Goal: Information Seeking & Learning: Understand process/instructions

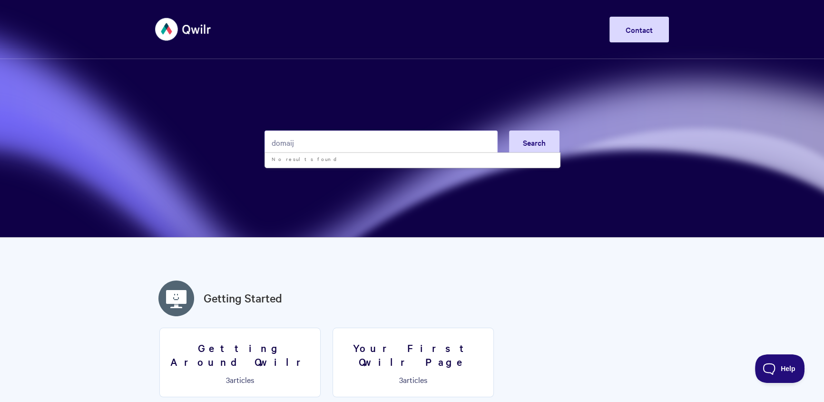
type input "domaij"
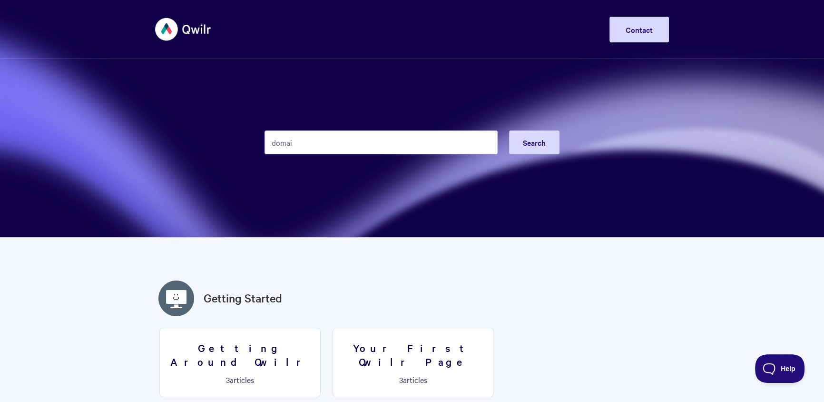
type input "domain"
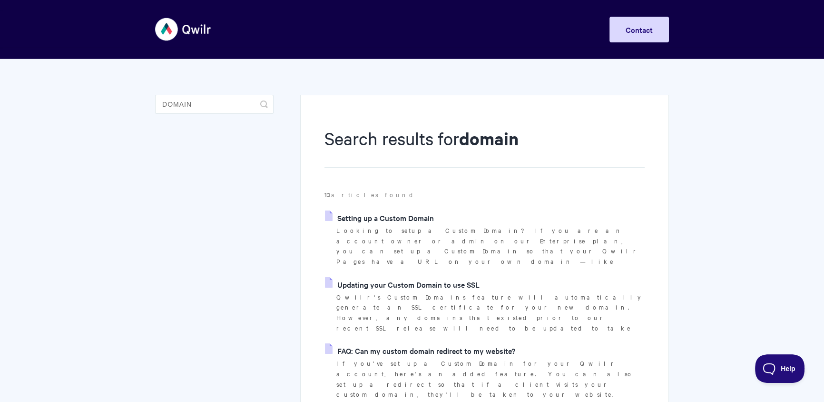
click at [410, 217] on link "Setting up a Custom Domain" at bounding box center [379, 217] width 109 height 14
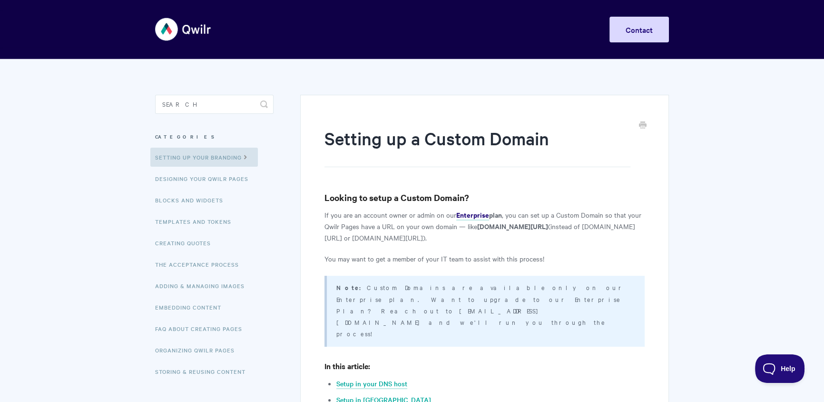
scroll to position [483, 0]
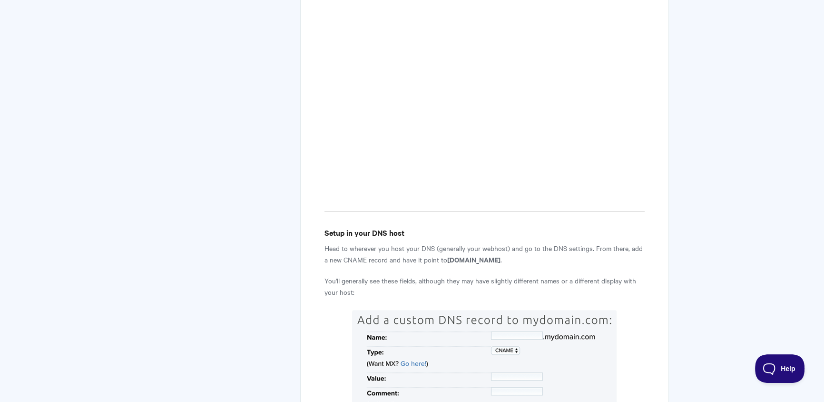
drag, startPoint x: 340, startPoint y: 203, endPoint x: 581, endPoint y: 204, distance: 241.3
click at [581, 242] on p "Head to wherever you host your DNS (generally your webhost) and go to the DNS s…" at bounding box center [485, 253] width 320 height 23
copy p "CNAME record and have it point to custom-domains.qwilr.com ."
